Goal: Task Accomplishment & Management: Manage account settings

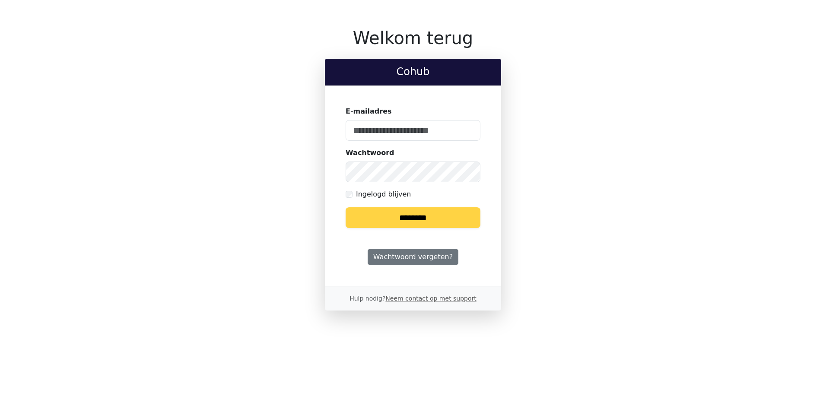
type input "**********"
click at [420, 222] on input "********" at bounding box center [413, 217] width 135 height 21
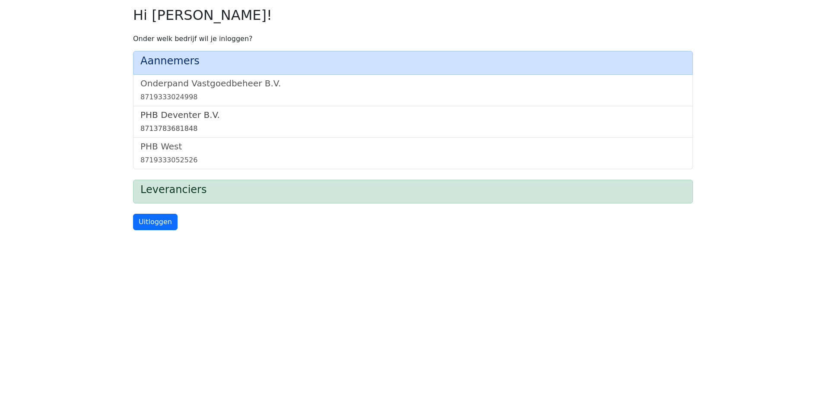
click at [186, 133] on div "8713783681848" at bounding box center [412, 129] width 545 height 10
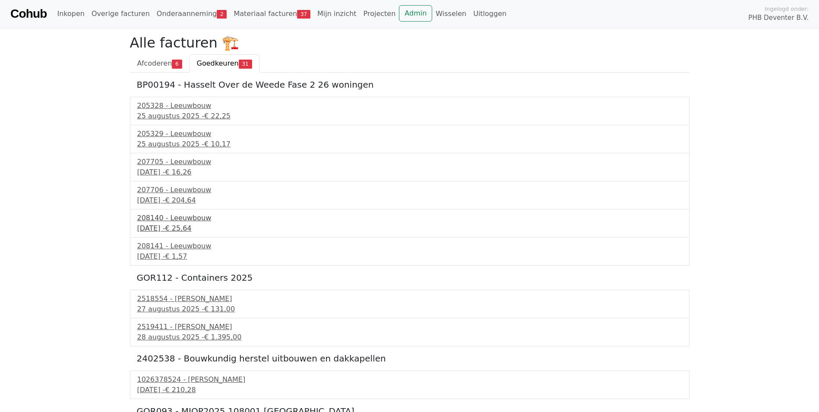
scroll to position [43, 0]
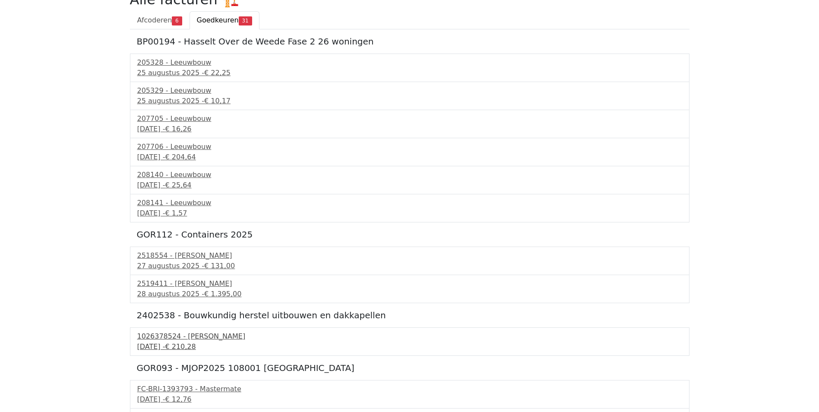
click at [175, 340] on div "1026378524 - Boels Verhuur" at bounding box center [409, 336] width 545 height 10
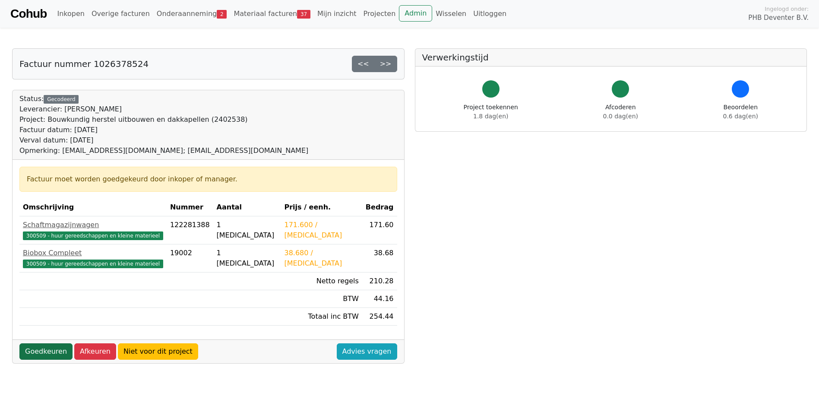
click at [42, 355] on link "Goedkeuren" at bounding box center [45, 351] width 53 height 16
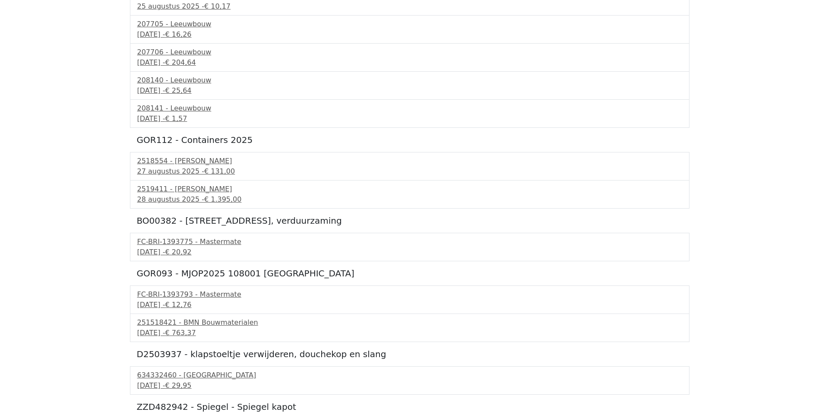
scroll to position [216, 0]
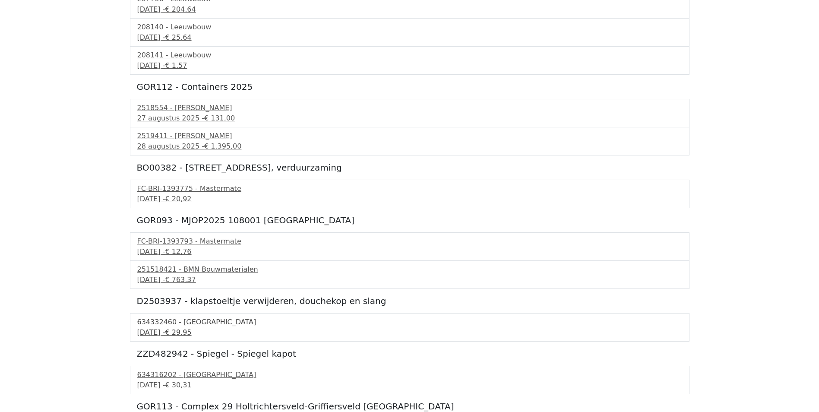
click at [164, 330] on div "2 september 2025 - € 29,95" at bounding box center [409, 332] width 545 height 10
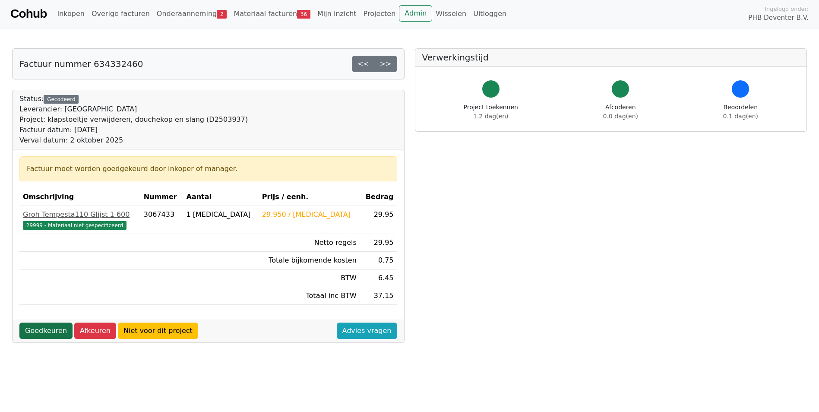
click at [48, 328] on link "Goedkeuren" at bounding box center [45, 331] width 53 height 16
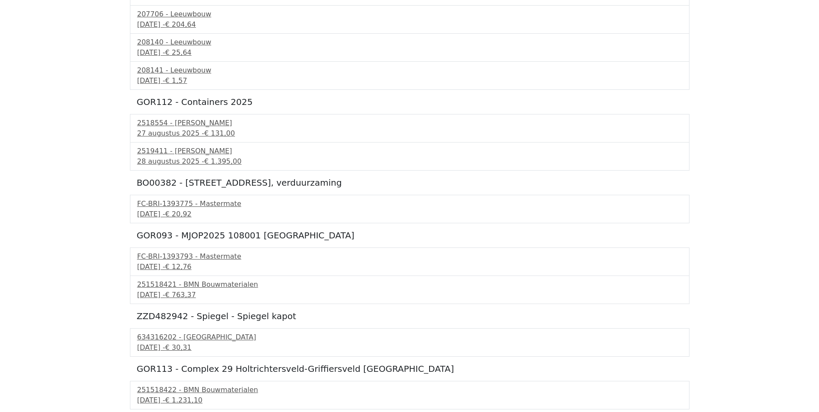
scroll to position [216, 0]
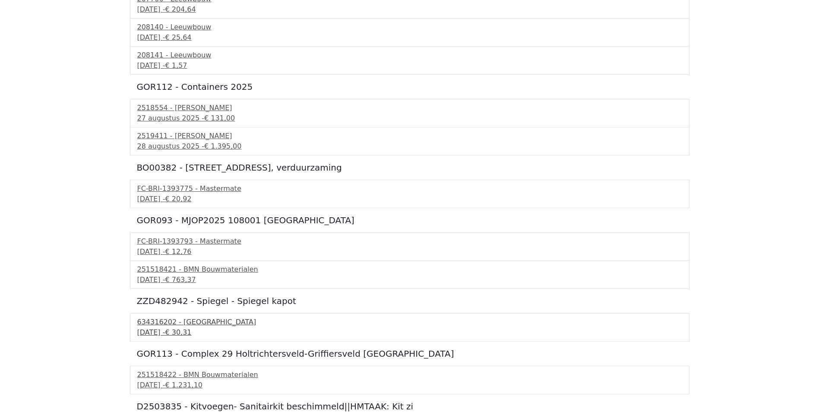
click at [165, 326] on div "634316202 - Technische Unie" at bounding box center [409, 322] width 545 height 10
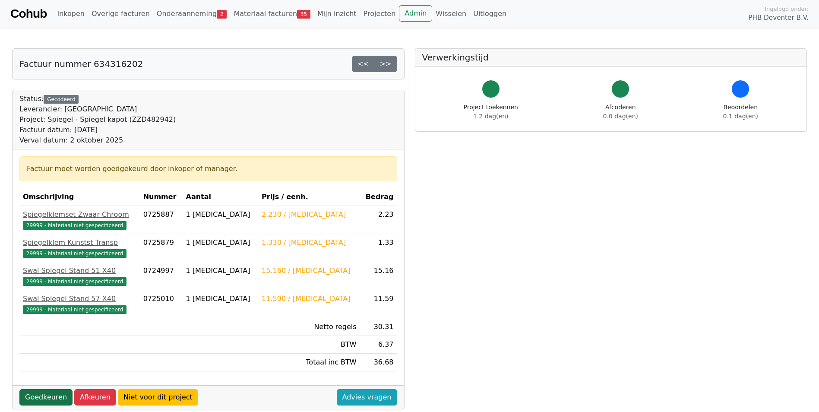
click at [43, 402] on link "Goedkeuren" at bounding box center [45, 397] width 53 height 16
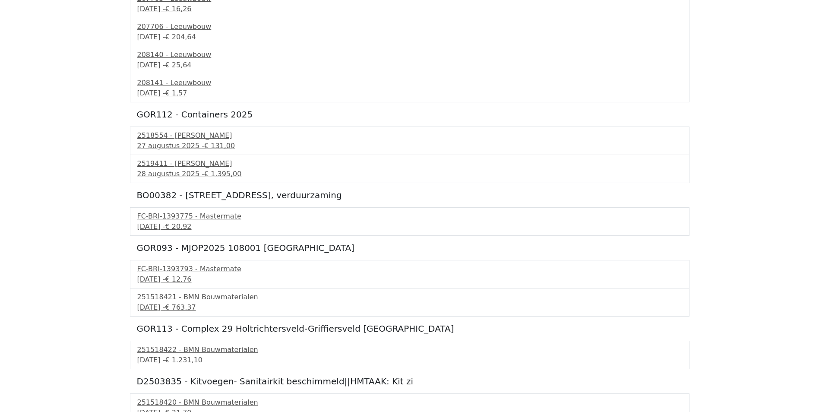
scroll to position [216, 0]
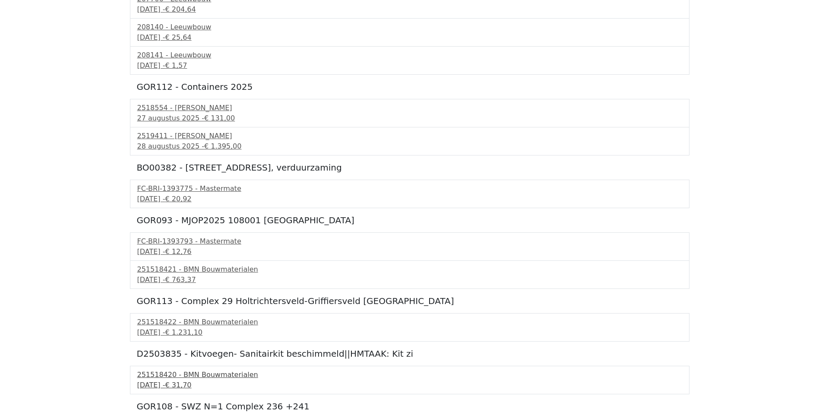
click at [157, 378] on div "251518420 - BMN Bouwmaterialen" at bounding box center [409, 375] width 545 height 10
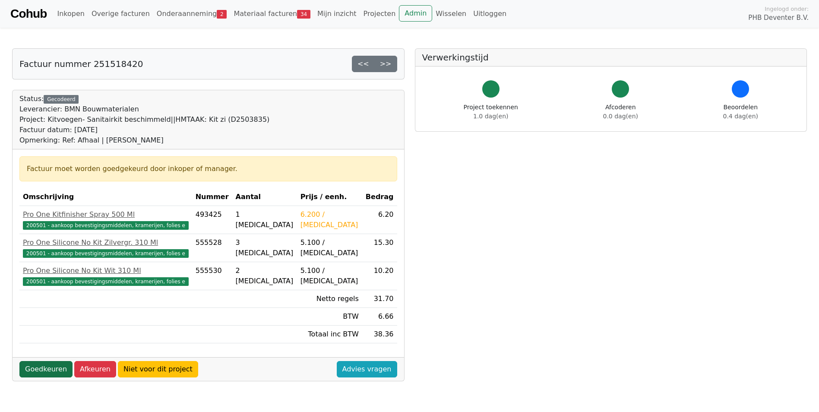
click at [50, 367] on link "Goedkeuren" at bounding box center [45, 369] width 53 height 16
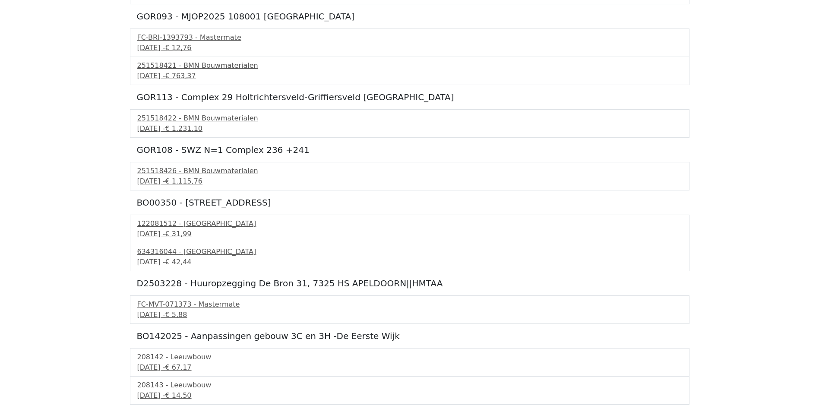
scroll to position [432, 0]
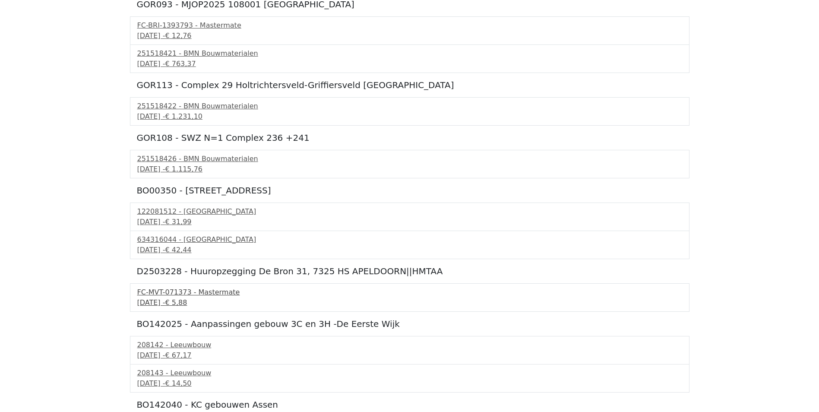
click at [154, 304] on div "[DATE] - € 5,88" at bounding box center [409, 303] width 545 height 10
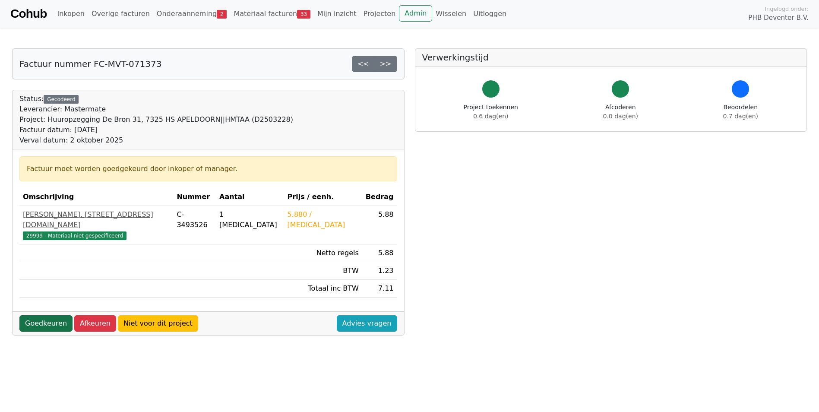
click at [49, 315] on link "Goedkeuren" at bounding box center [45, 323] width 53 height 16
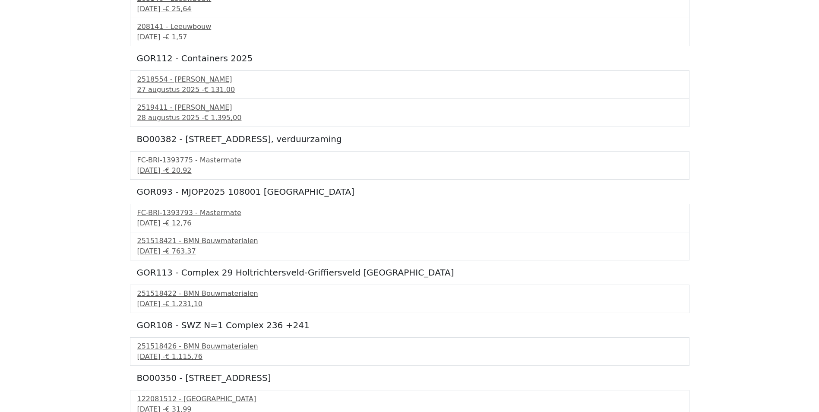
scroll to position [302, 0]
